Goal: Transaction & Acquisition: Purchase product/service

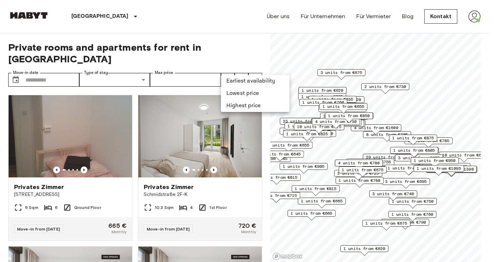
click at [143, 69] on div at bounding box center [247, 131] width 494 height 262
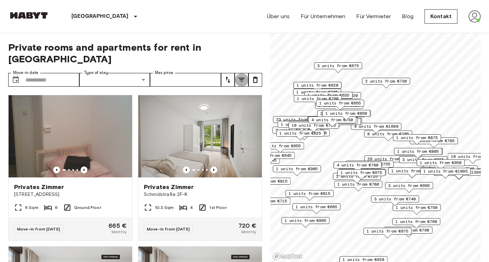
click at [241, 76] on icon "tune" at bounding box center [241, 80] width 8 height 8
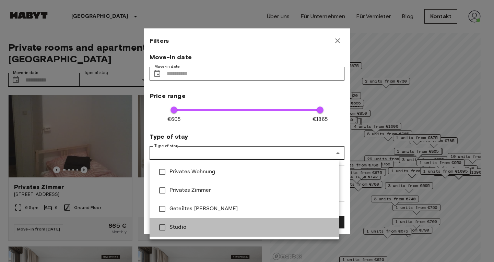
click at [278, 225] on span "Studio" at bounding box center [252, 228] width 164 height 8
type input "******"
type input "**"
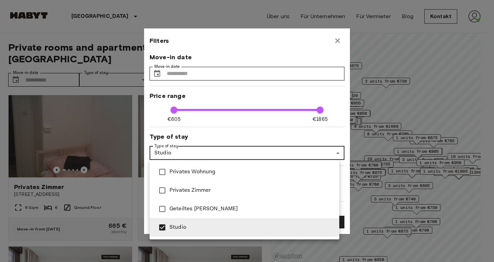
click at [317, 131] on div at bounding box center [247, 131] width 494 height 262
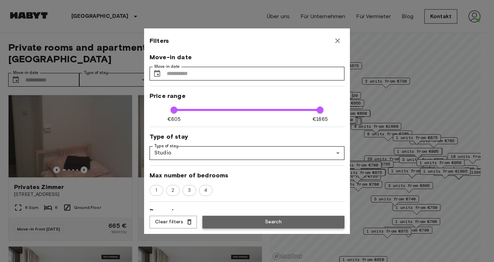
click at [270, 225] on button "Search" at bounding box center [273, 222] width 142 height 13
type input "******"
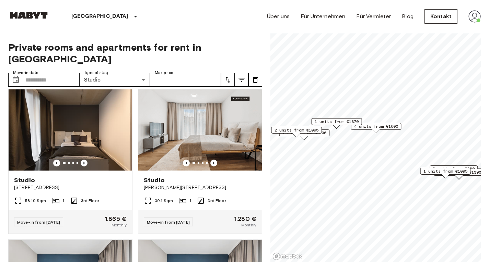
scroll to position [462, 0]
click at [236, 160] on div at bounding box center [200, 163] width 124 height 7
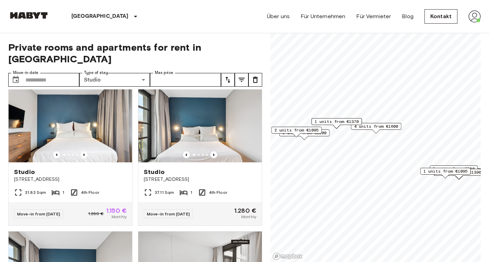
scroll to position [774, 0]
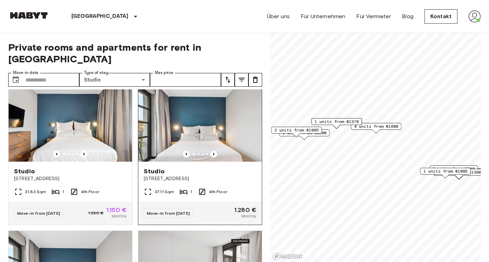
click at [230, 144] on img at bounding box center [200, 121] width 124 height 82
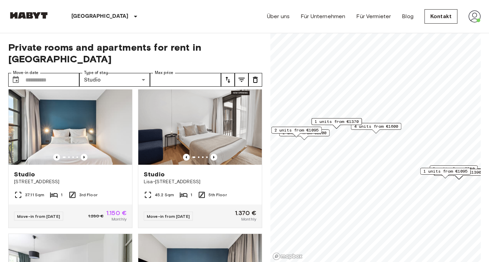
scroll to position [923, 0]
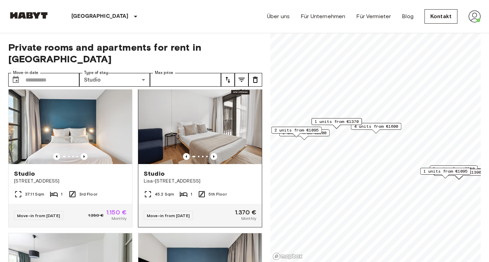
click at [214, 123] on img at bounding box center [200, 123] width 124 height 82
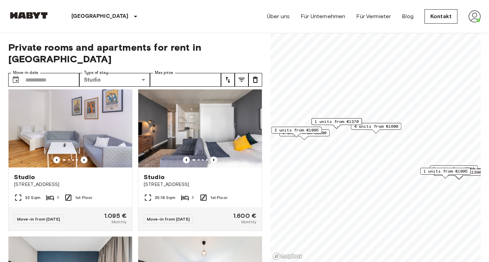
scroll to position [1527, 0]
click at [82, 163] on icon "Previous image" at bounding box center [84, 159] width 7 height 7
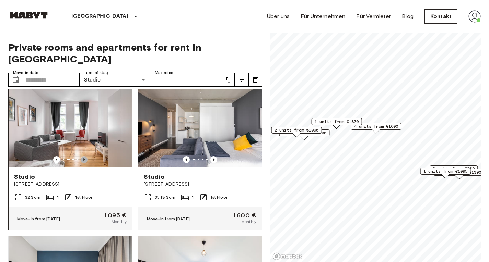
click at [82, 163] on icon "Previous image" at bounding box center [84, 159] width 7 height 7
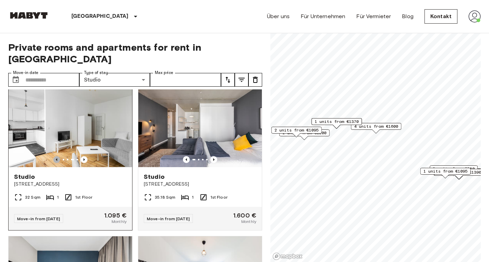
click at [56, 161] on icon "Previous image" at bounding box center [56, 160] width 1 height 3
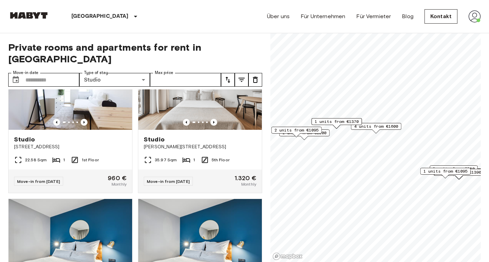
scroll to position [2323, 0]
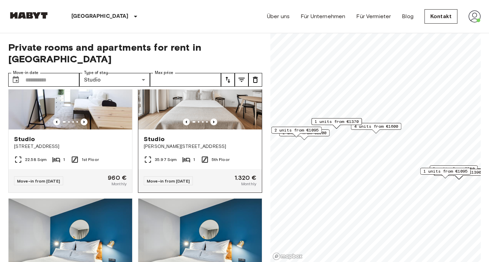
click at [227, 130] on img at bounding box center [200, 88] width 124 height 82
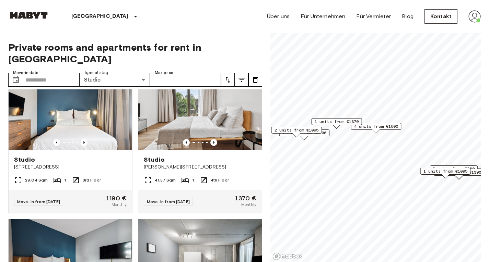
scroll to position [2758, 0]
click at [233, 150] on img at bounding box center [200, 109] width 124 height 82
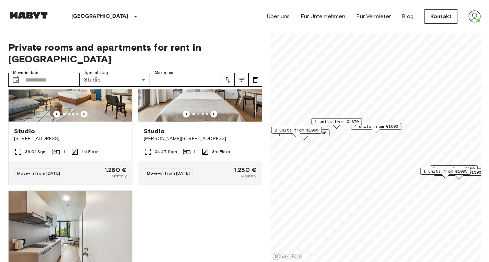
scroll to position [3083, 0]
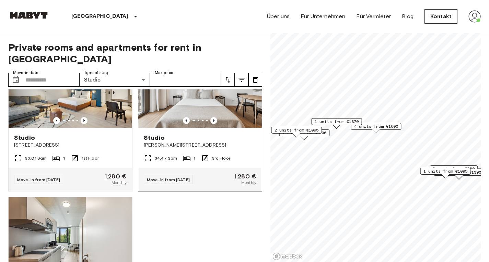
click at [205, 128] on img at bounding box center [200, 87] width 124 height 82
click at [474, 16] on img at bounding box center [474, 16] width 12 height 12
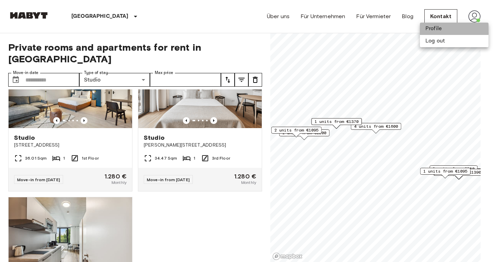
click at [434, 34] on li "Profile" at bounding box center [454, 29] width 69 height 12
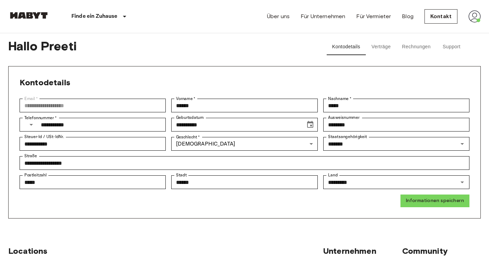
click at [448, 50] on button "Support" at bounding box center [451, 47] width 31 height 16
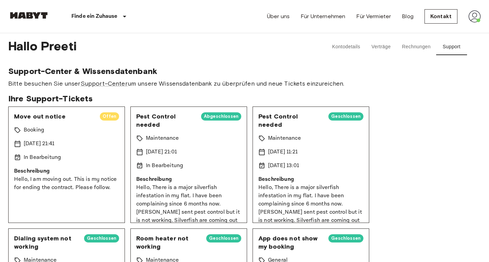
click at [103, 118] on span "Offen" at bounding box center [109, 116] width 19 height 7
click at [44, 121] on div "Move out notice Offen Booking 14 Oct 2025 21:41 In Bearbeitung Beschreibung Hel…" at bounding box center [66, 165] width 117 height 117
click at [62, 159] on div "In Bearbeitung" at bounding box center [66, 158] width 105 height 8
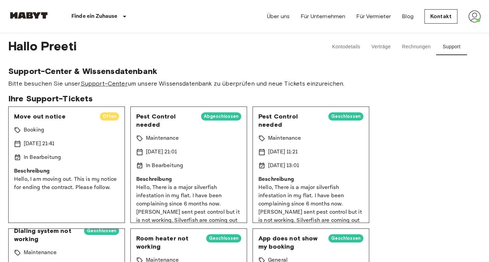
click at [103, 83] on link "Support-Center" at bounding box center [104, 84] width 47 height 8
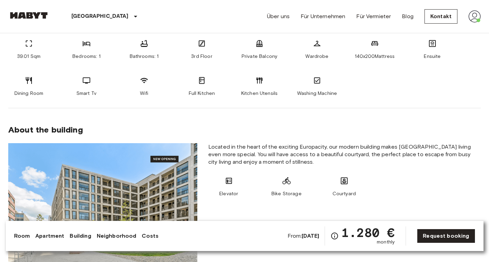
scroll to position [291, 0]
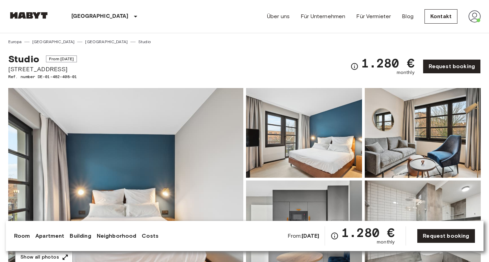
click at [230, 144] on img at bounding box center [125, 179] width 235 height 183
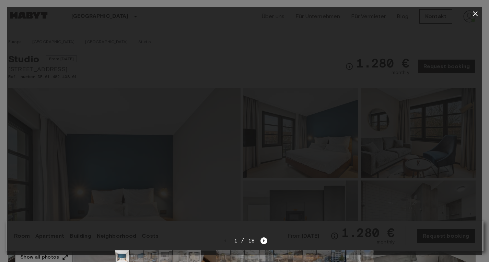
scroll to position [1, 0]
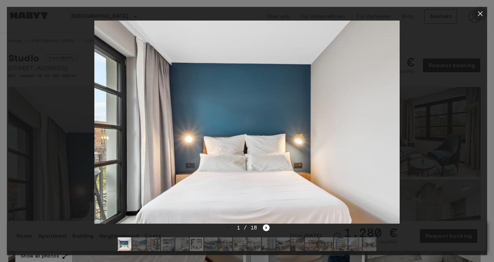
click at [480, 13] on icon "button" at bounding box center [480, 14] width 8 height 8
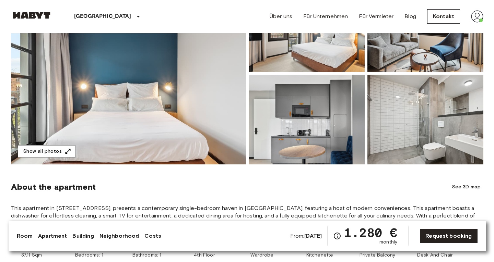
scroll to position [106, 0]
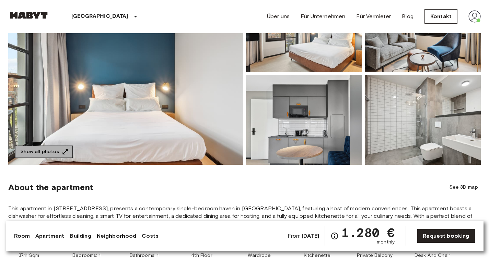
click at [56, 152] on button "Show all photos" at bounding box center [44, 152] width 58 height 13
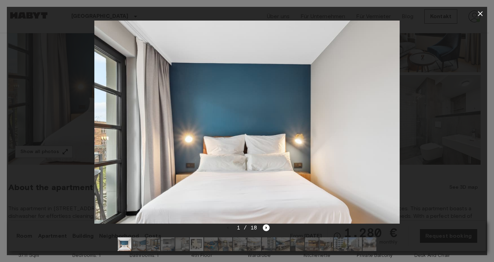
click at [196, 245] on img at bounding box center [197, 245] width 14 height 14
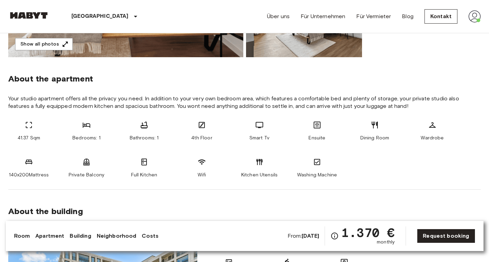
click at [30, 11] on div "Berlin Europa Amsterdam Berlin Brüssel Köln Dusseldorf Frankfurt Graz Hamburg L…" at bounding box center [84, 16] width 153 height 33
click at [26, 16] on img at bounding box center [28, 15] width 41 height 7
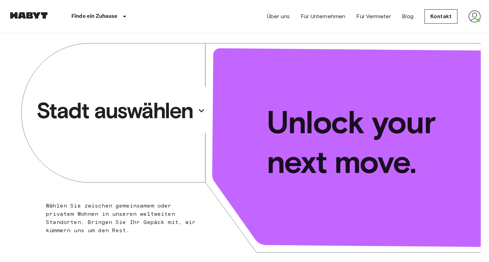
click at [178, 110] on p "Stadt auswählen" at bounding box center [114, 110] width 157 height 27
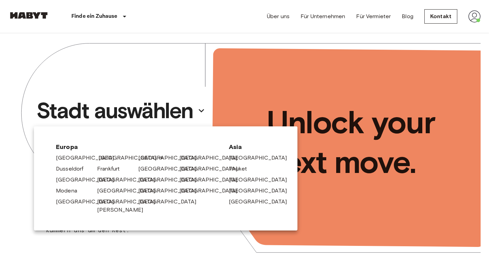
click at [100, 157] on link "[GEOGRAPHIC_DATA]" at bounding box center [130, 158] width 65 height 8
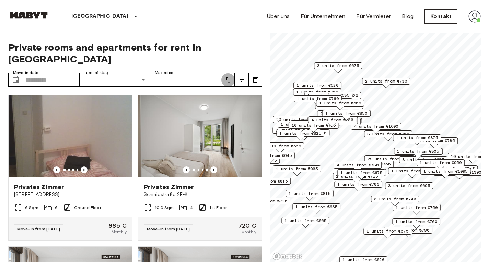
click at [229, 76] on icon "tune" at bounding box center [228, 80] width 8 height 8
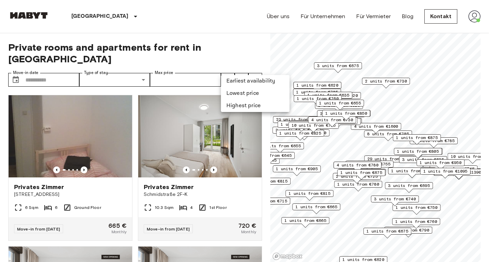
click at [243, 71] on div at bounding box center [247, 131] width 494 height 262
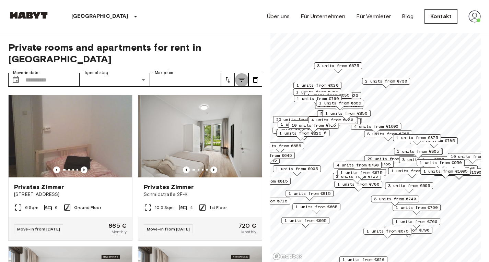
click at [239, 76] on icon "tune" at bounding box center [241, 80] width 8 height 8
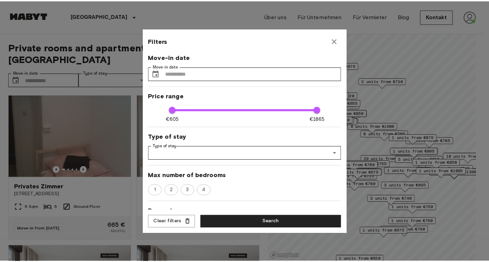
scroll to position [0, 0]
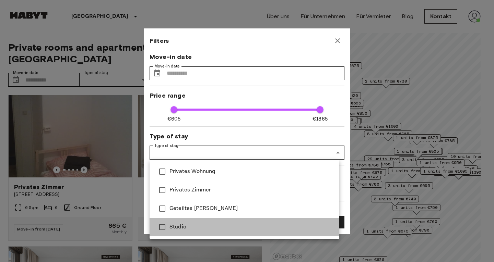
click at [196, 221] on li "Studio" at bounding box center [245, 227] width 190 height 19
type input "******"
type input "**"
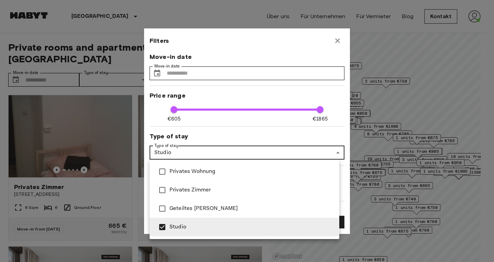
click at [284, 136] on div at bounding box center [247, 131] width 494 height 262
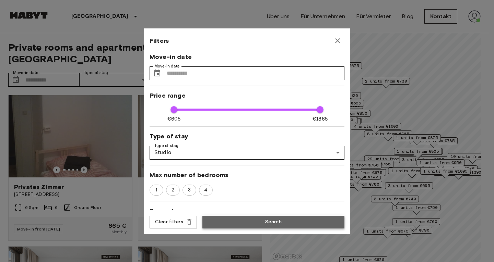
click at [273, 223] on button "Search" at bounding box center [273, 222] width 142 height 13
type input "******"
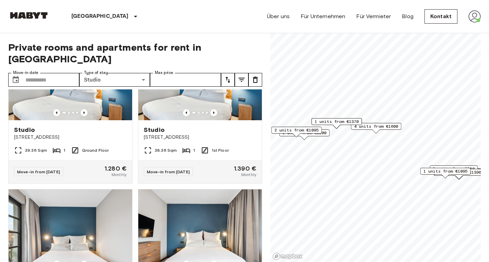
scroll to position [2484, 0]
click at [82, 116] on img at bounding box center [71, 79] width 124 height 82
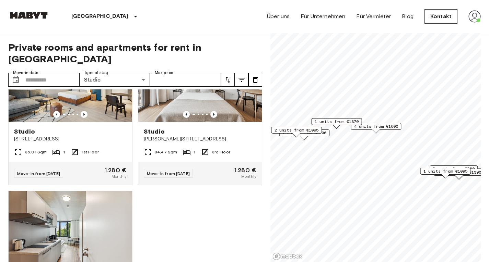
scroll to position [3089, 0]
click at [82, 118] on icon "Previous image" at bounding box center [84, 114] width 7 height 7
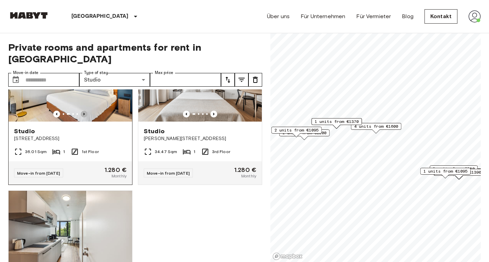
click at [82, 118] on icon "Previous image" at bounding box center [84, 114] width 7 height 7
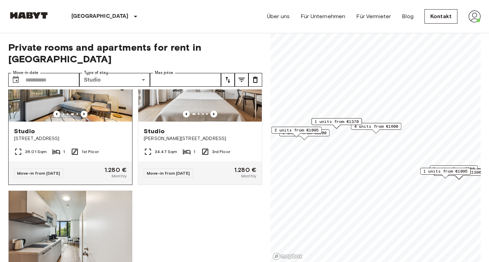
click at [109, 122] on img at bounding box center [71, 80] width 124 height 82
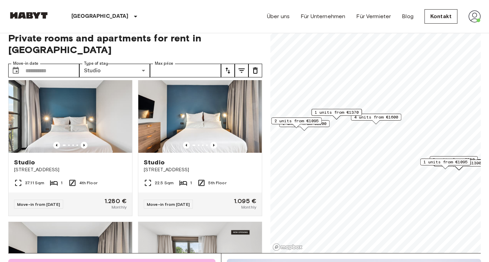
scroll to position [2594, 0]
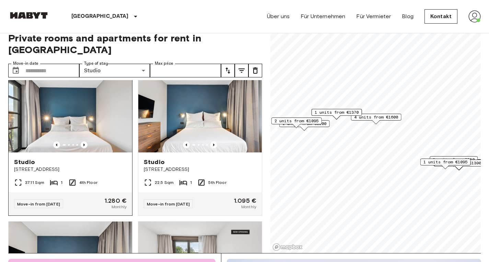
click at [102, 153] on img at bounding box center [71, 111] width 124 height 82
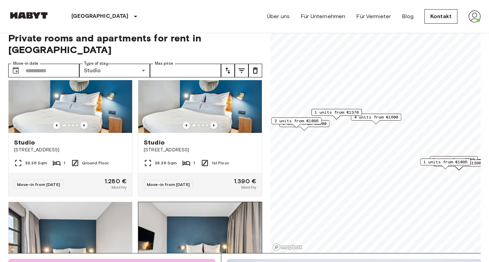
scroll to position [2461, 0]
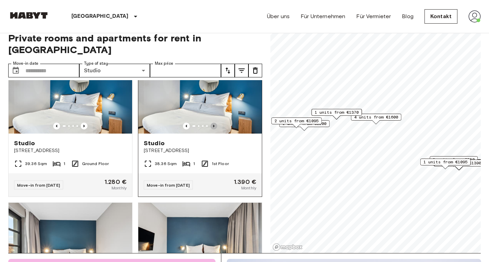
click at [210, 130] on icon "Previous image" at bounding box center [213, 126] width 7 height 7
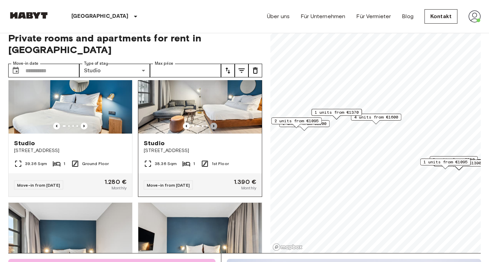
click at [210, 130] on icon "Previous image" at bounding box center [213, 126] width 7 height 7
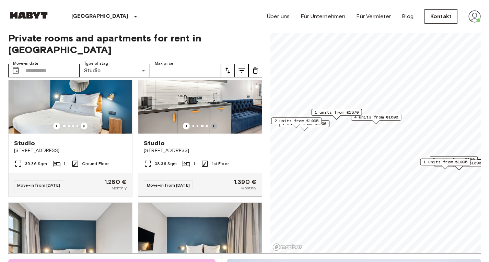
click at [210, 130] on icon "Previous image" at bounding box center [213, 126] width 7 height 7
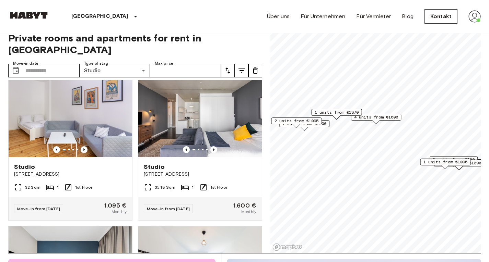
scroll to position [1528, 0]
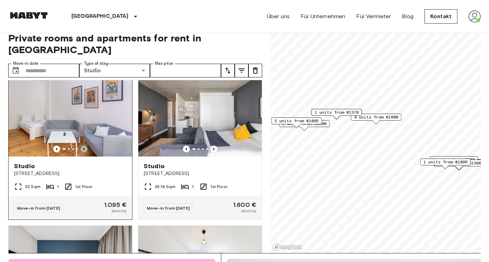
click at [84, 153] on icon "Previous image" at bounding box center [84, 149] width 7 height 7
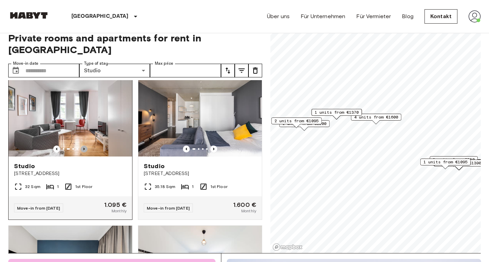
click at [84, 153] on icon "Previous image" at bounding box center [84, 149] width 7 height 7
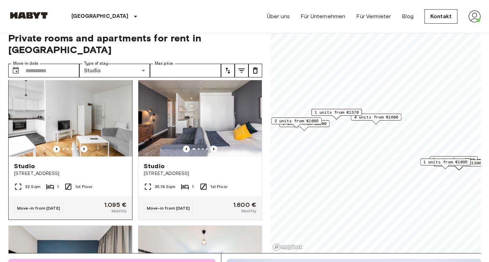
click at [100, 157] on img at bounding box center [71, 115] width 124 height 82
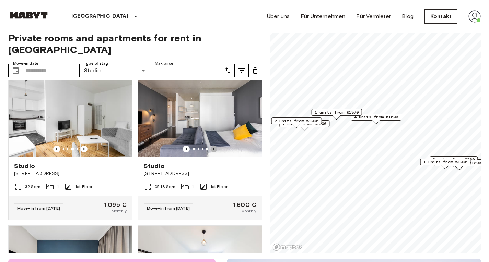
click at [211, 153] on icon "Previous image" at bounding box center [213, 149] width 7 height 7
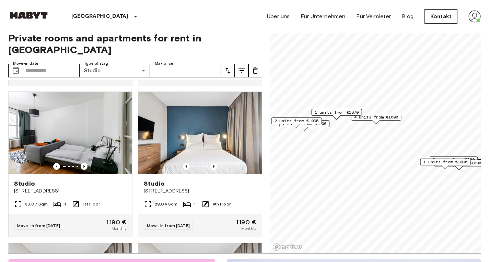
scroll to position [1055, 0]
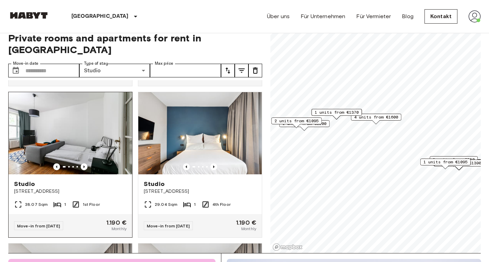
click at [106, 170] on img at bounding box center [71, 133] width 124 height 82
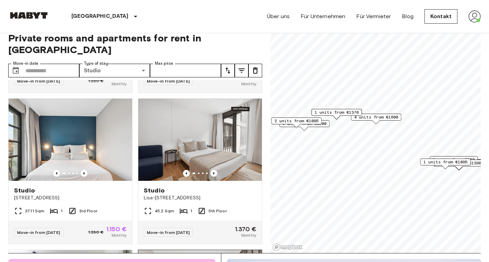
scroll to position [898, 0]
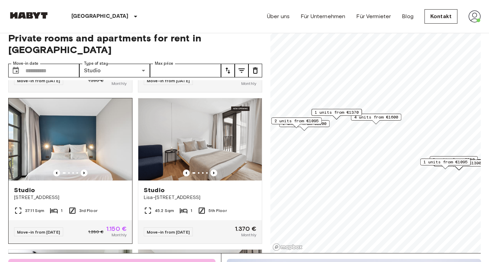
click at [103, 165] on img at bounding box center [71, 139] width 124 height 82
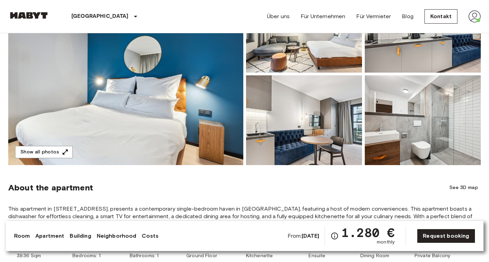
scroll to position [106, 0]
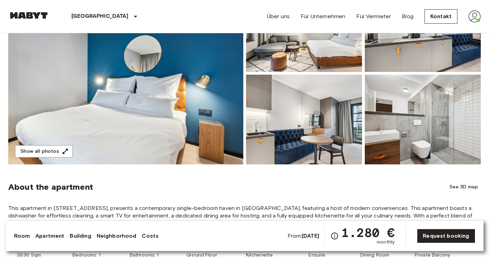
click at [316, 140] on img at bounding box center [304, 120] width 116 height 90
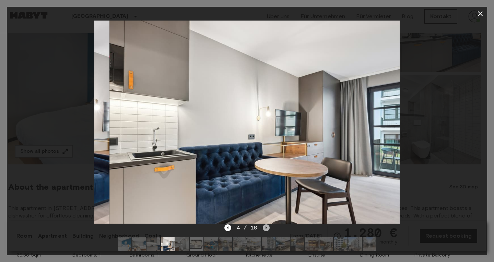
click at [267, 229] on icon "Next image" at bounding box center [266, 228] width 7 height 7
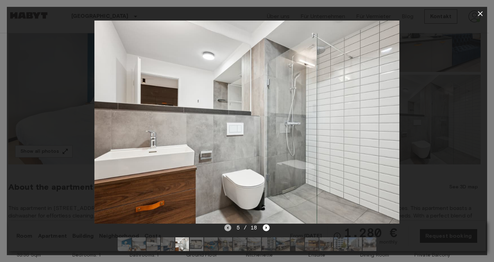
click at [227, 228] on icon "Previous image" at bounding box center [227, 228] width 1 height 3
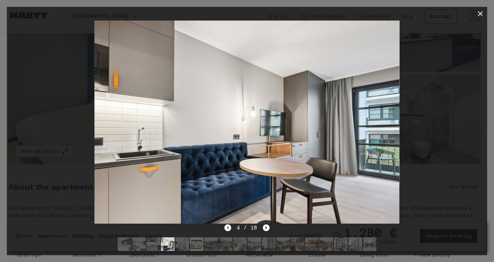
click at [480, 12] on icon "button" at bounding box center [480, 14] width 8 height 8
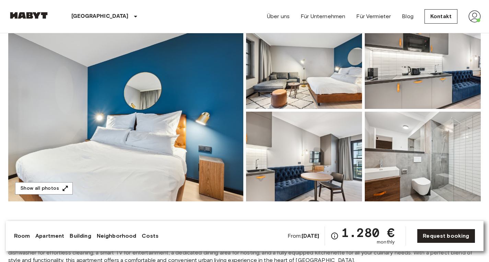
scroll to position [81, 0]
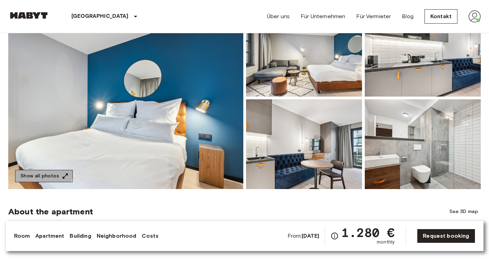
click at [31, 172] on button "Show all photos" at bounding box center [44, 176] width 58 height 13
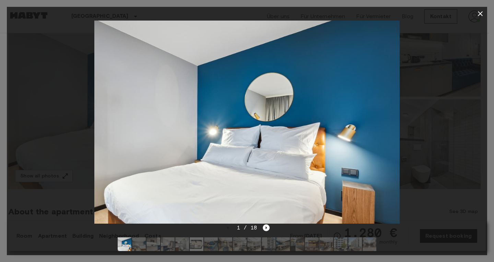
click at [198, 246] on img at bounding box center [197, 245] width 14 height 14
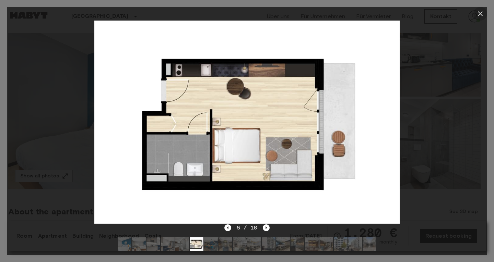
click at [480, 15] on icon "button" at bounding box center [480, 14] width 8 height 8
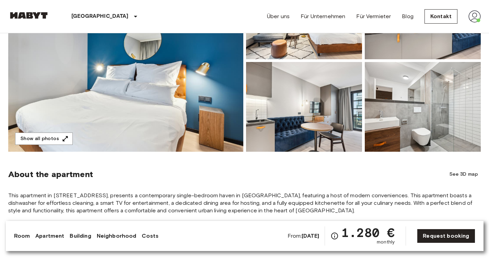
scroll to position [119, 0]
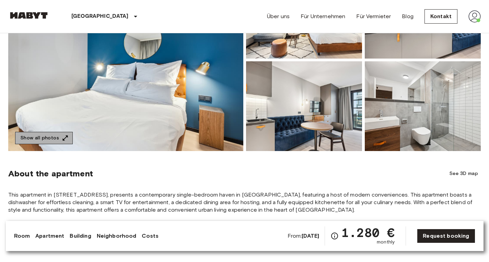
click at [58, 137] on button "Show all photos" at bounding box center [44, 138] width 58 height 13
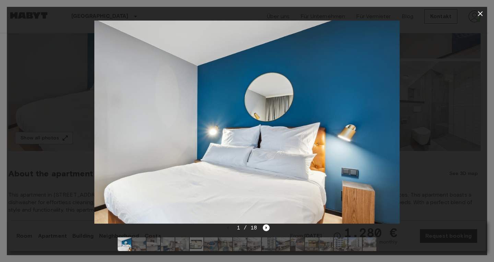
click at [197, 240] on img at bounding box center [197, 245] width 14 height 14
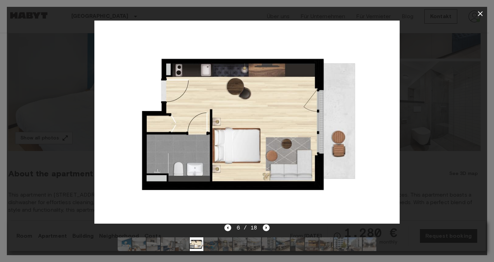
click at [481, 14] on icon "button" at bounding box center [480, 14] width 8 height 8
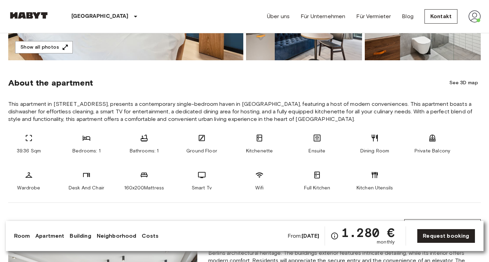
scroll to position [212, 0]
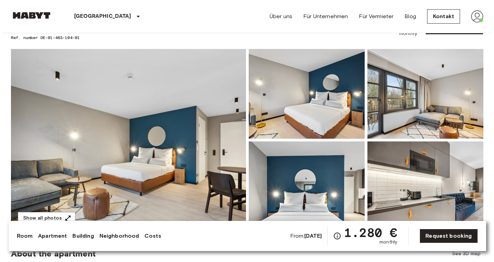
scroll to position [39, 0]
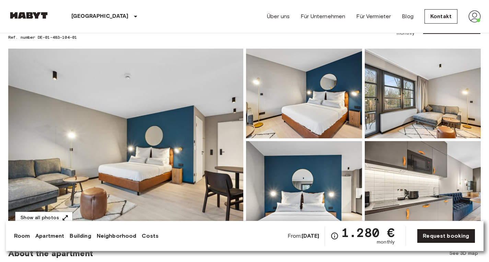
click at [165, 92] on img at bounding box center [125, 140] width 235 height 183
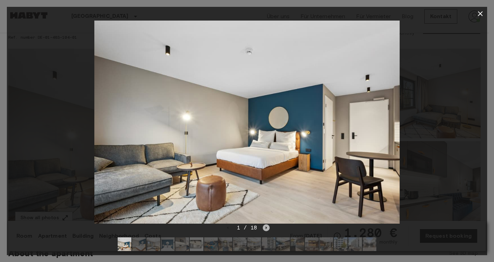
click at [265, 227] on icon "Next image" at bounding box center [266, 228] width 7 height 7
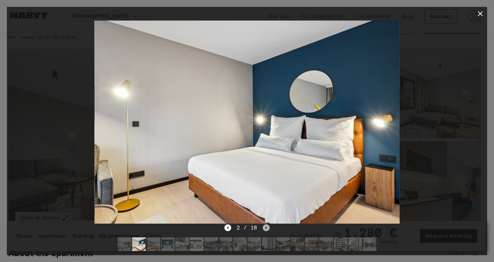
click at [265, 227] on icon "Next image" at bounding box center [266, 228] width 7 height 7
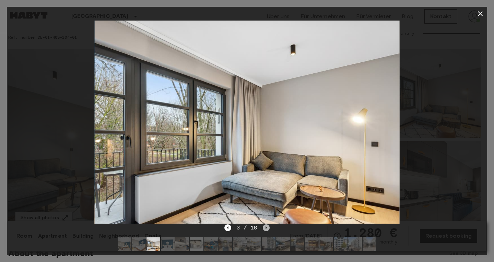
click at [265, 227] on icon "Next image" at bounding box center [266, 228] width 7 height 7
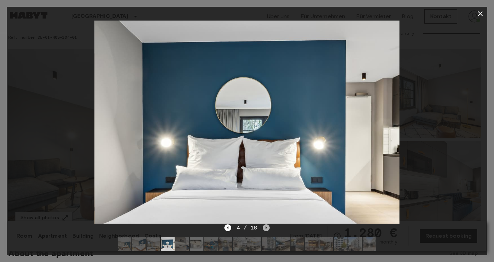
click at [265, 227] on icon "Next image" at bounding box center [266, 228] width 7 height 7
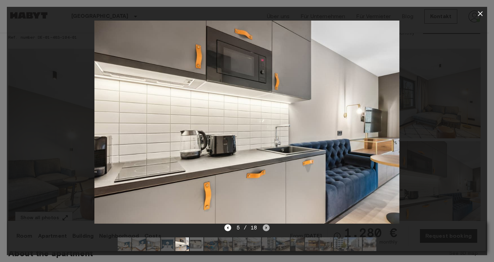
click at [265, 227] on icon "Next image" at bounding box center [266, 228] width 7 height 7
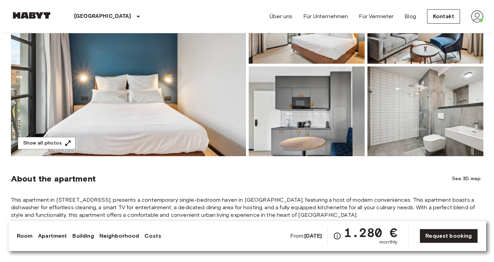
scroll to position [122, 0]
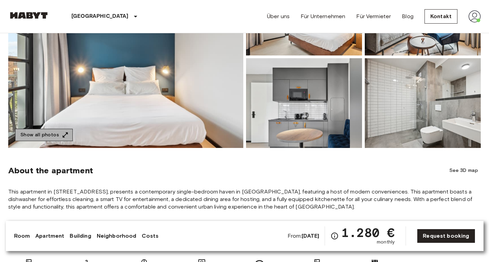
click at [62, 135] on icon "button" at bounding box center [65, 135] width 7 height 7
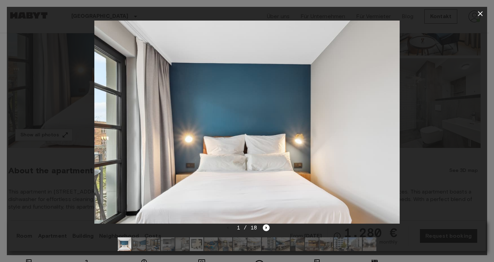
click at [190, 245] on img at bounding box center [197, 245] width 14 height 14
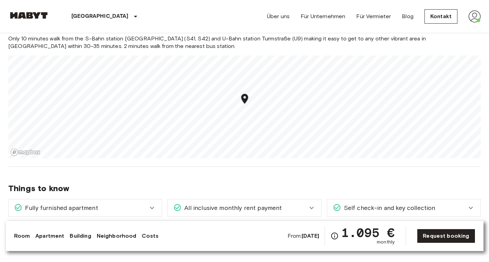
scroll to position [404, 0]
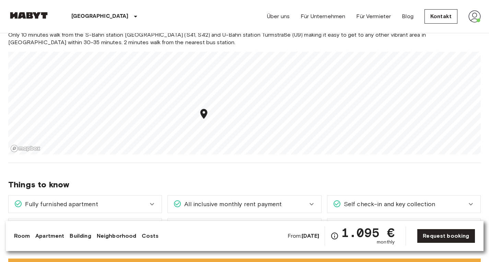
click at [135, 206] on div "Fully furnished apartment" at bounding box center [81, 204] width 134 height 9
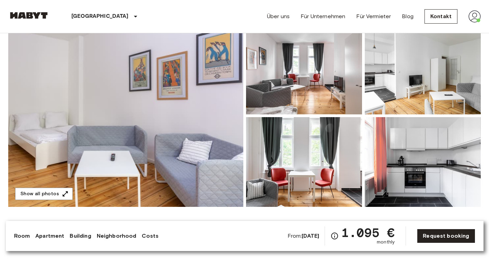
scroll to position [65, 0]
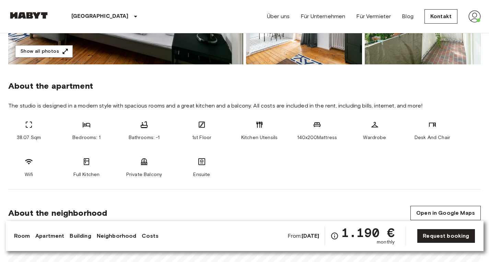
scroll to position [207, 0]
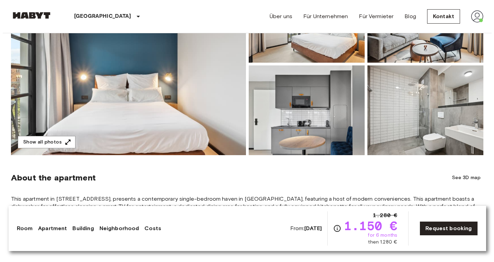
scroll to position [123, 0]
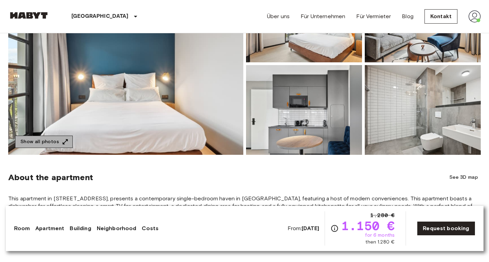
click at [64, 146] on button "Show all photos" at bounding box center [44, 142] width 58 height 13
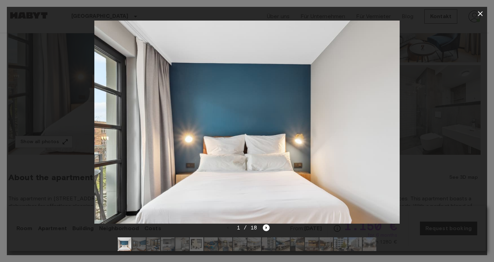
click at [193, 246] on img at bounding box center [197, 245] width 14 height 14
